Goal: Transaction & Acquisition: Subscribe to service/newsletter

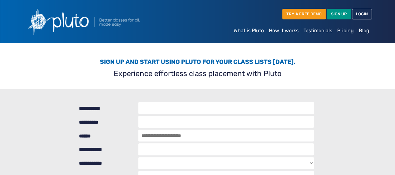
click at [344, 28] on link "Pricing" at bounding box center [346, 30] width 22 height 13
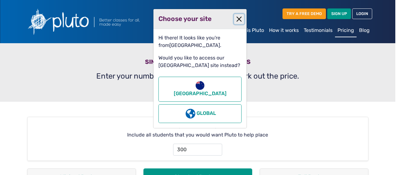
click at [236, 16] on button "Close" at bounding box center [239, 19] width 10 height 10
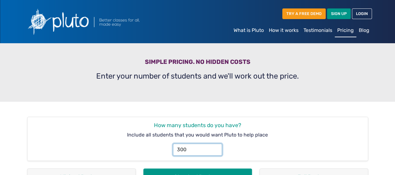
click at [198, 150] on input "300" at bounding box center [197, 149] width 49 height 12
click at [216, 152] on input "299" at bounding box center [197, 149] width 49 height 12
click at [216, 152] on input "298" at bounding box center [197, 149] width 49 height 12
click at [216, 152] on input "297" at bounding box center [197, 149] width 49 height 12
click at [216, 152] on input "295" at bounding box center [197, 149] width 49 height 12
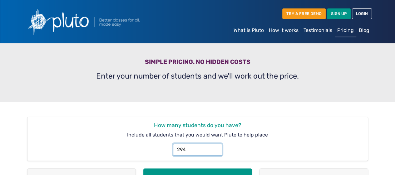
click at [216, 152] on input "294" at bounding box center [197, 149] width 49 height 12
click at [216, 152] on input "293" at bounding box center [197, 149] width 49 height 12
click at [216, 152] on input "292" at bounding box center [197, 149] width 49 height 12
click at [216, 152] on input "291" at bounding box center [197, 149] width 49 height 12
click at [216, 152] on input "290" at bounding box center [197, 149] width 49 height 12
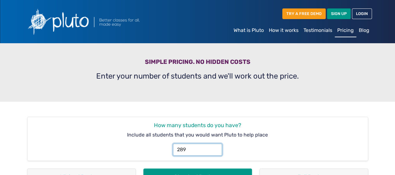
click at [216, 152] on input "289" at bounding box center [197, 149] width 49 height 12
click at [216, 152] on input "288" at bounding box center [197, 149] width 49 height 12
click at [216, 152] on input "287" at bounding box center [197, 149] width 49 height 12
click at [216, 152] on input "263" at bounding box center [197, 149] width 49 height 12
click at [216, 152] on input "262" at bounding box center [197, 149] width 49 height 12
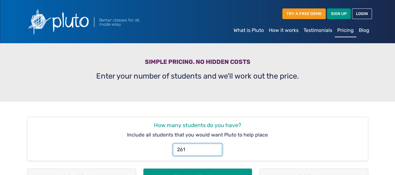
click at [216, 152] on input "261" at bounding box center [197, 149] width 49 height 12
click at [216, 152] on input "260" at bounding box center [197, 149] width 49 height 12
click at [216, 152] on input "259" at bounding box center [197, 149] width 49 height 12
click at [216, 152] on input "258" at bounding box center [197, 149] width 49 height 12
click at [216, 152] on input "257" at bounding box center [197, 149] width 49 height 12
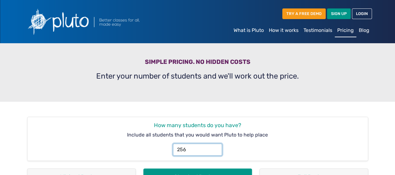
click at [216, 152] on input "256" at bounding box center [197, 149] width 49 height 12
click at [216, 152] on input "255" at bounding box center [197, 149] width 49 height 12
click at [216, 152] on input "254" at bounding box center [197, 149] width 49 height 12
click at [216, 152] on input "253" at bounding box center [197, 149] width 49 height 12
click at [216, 152] on input "252" at bounding box center [197, 149] width 49 height 12
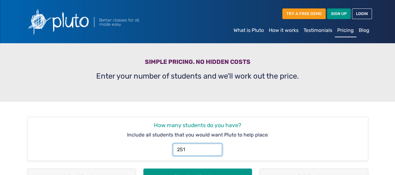
click at [216, 152] on input "251" at bounding box center [197, 149] width 49 height 12
click at [216, 152] on input "250" at bounding box center [197, 149] width 49 height 12
click at [216, 152] on input "249" at bounding box center [197, 149] width 49 height 12
click at [216, 152] on input "248" at bounding box center [197, 149] width 49 height 12
click at [216, 152] on input "247" at bounding box center [197, 149] width 49 height 12
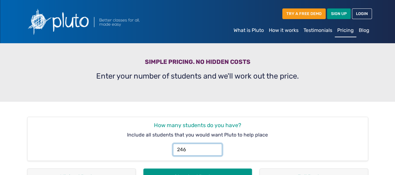
click at [216, 152] on input "246" at bounding box center [197, 149] width 49 height 12
click at [216, 152] on input "245" at bounding box center [197, 149] width 49 height 12
click at [216, 152] on input "244" at bounding box center [197, 149] width 49 height 12
click at [216, 152] on input "243" at bounding box center [197, 149] width 49 height 12
click at [216, 152] on input "242" at bounding box center [197, 149] width 49 height 12
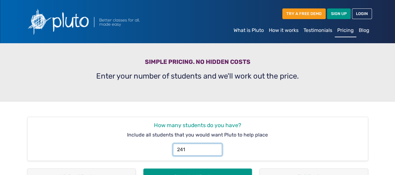
click at [216, 152] on input "241" at bounding box center [197, 149] width 49 height 12
click at [216, 152] on input "240" at bounding box center [197, 149] width 49 height 12
click at [216, 152] on input "239" at bounding box center [197, 149] width 49 height 12
click at [216, 152] on input "238" at bounding box center [197, 149] width 49 height 12
click at [216, 152] on input "237" at bounding box center [197, 149] width 49 height 12
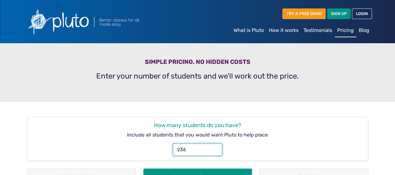
click at [216, 152] on input "236" at bounding box center [197, 149] width 49 height 12
click at [216, 152] on input "235" at bounding box center [197, 149] width 49 height 12
click at [216, 152] on input "234" at bounding box center [197, 149] width 49 height 12
click at [256, 151] on div "234" at bounding box center [198, 146] width 338 height 17
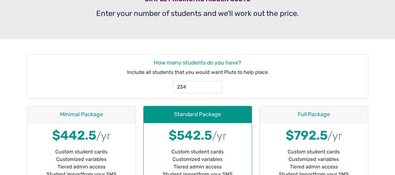
scroll to position [75, 0]
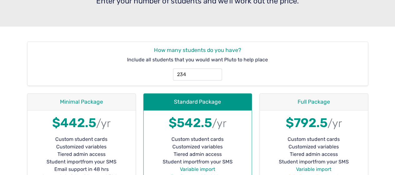
click at [298, 75] on div "234" at bounding box center [198, 71] width 338 height 17
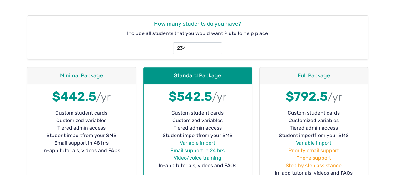
scroll to position [100, 0]
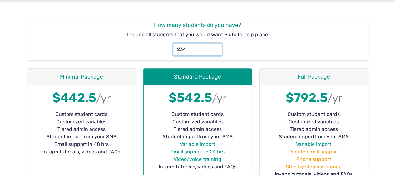
click at [191, 51] on input "234" at bounding box center [197, 49] width 49 height 12
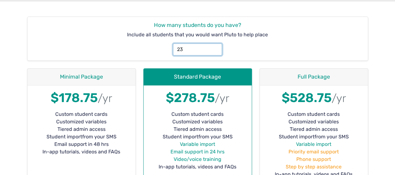
type input "2"
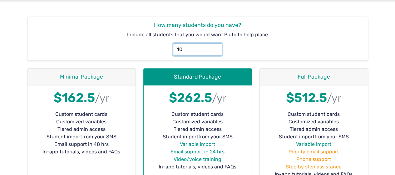
type input "1"
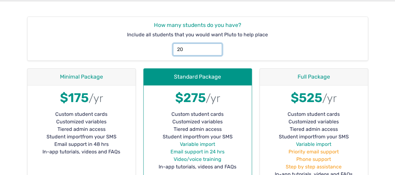
type input "2"
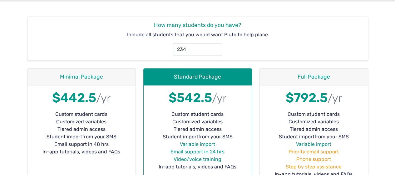
click at [363, 50] on div "234" at bounding box center [198, 46] width 338 height 17
click at [184, 49] on input "234" at bounding box center [197, 49] width 49 height 12
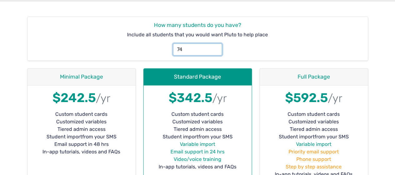
type input "4"
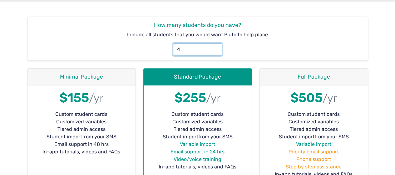
click at [184, 49] on input "4" at bounding box center [197, 49] width 49 height 12
